Goal: Information Seeking & Learning: Learn about a topic

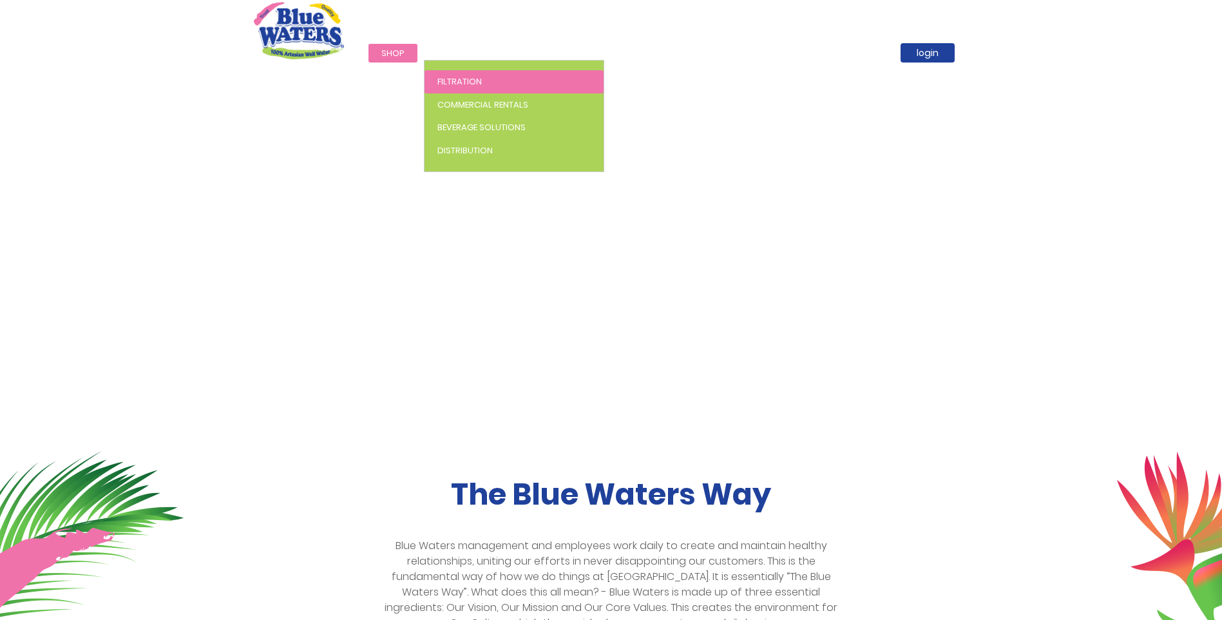
click at [460, 81] on span "Filtration" at bounding box center [459, 81] width 44 height 12
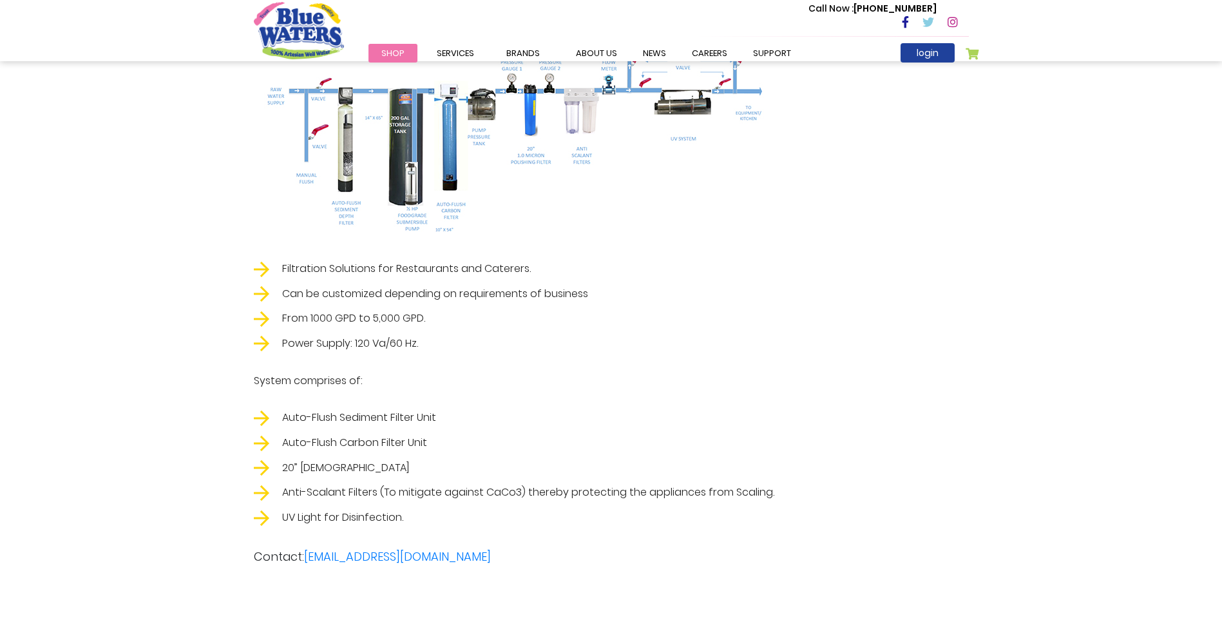
scroll to position [2280, 0]
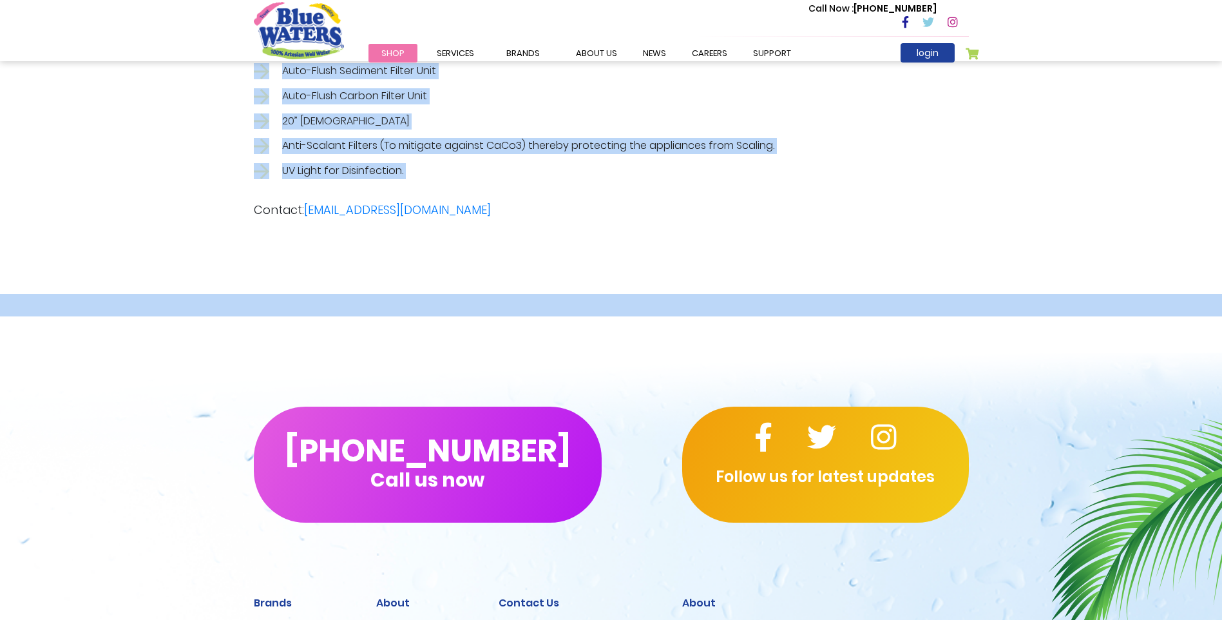
scroll to position [2436, 0]
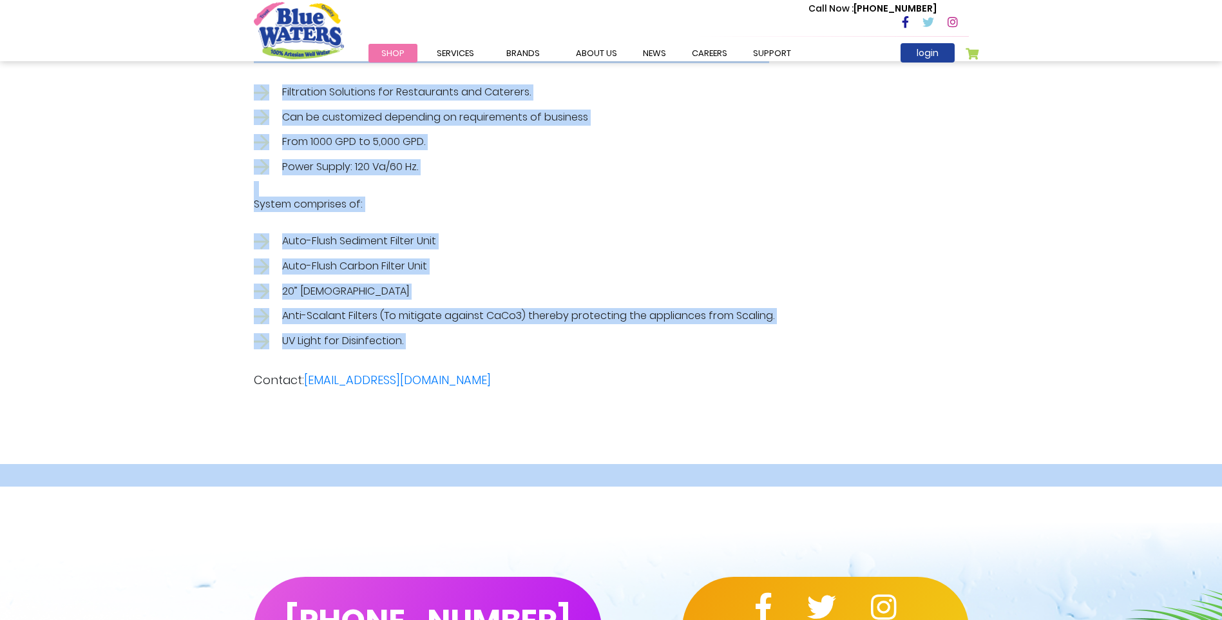
drag, startPoint x: 240, startPoint y: 183, endPoint x: 744, endPoint y: 336, distance: 526.9
copy div "High quality drinking Hot, Cold and Ambient Reverse Osmosis (RO) Water Dispense…"
